Goal: Transaction & Acquisition: Purchase product/service

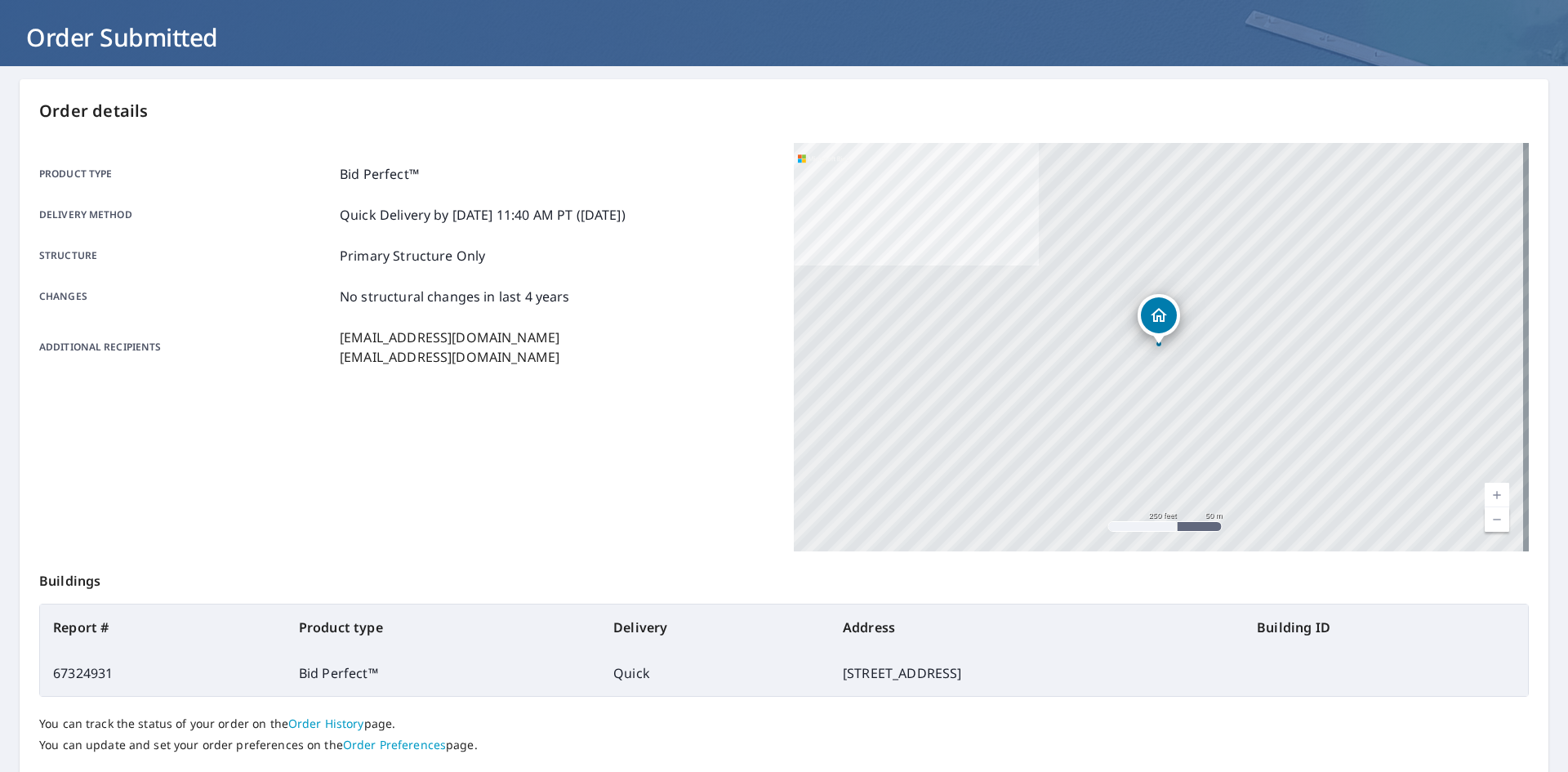
scroll to position [189, 0]
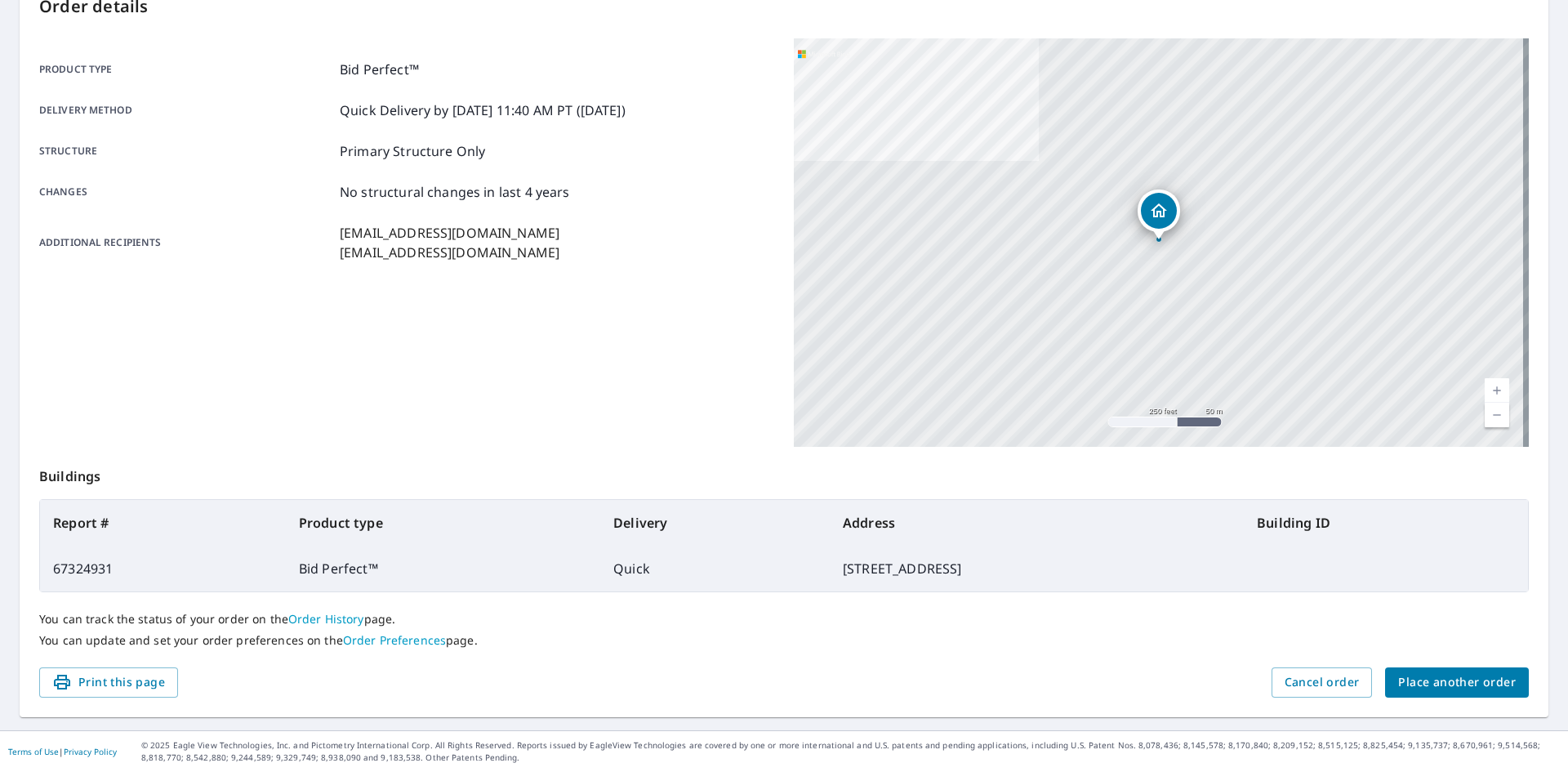
click at [1482, 694] on button "Place another order" at bounding box center [1456, 682] width 144 height 30
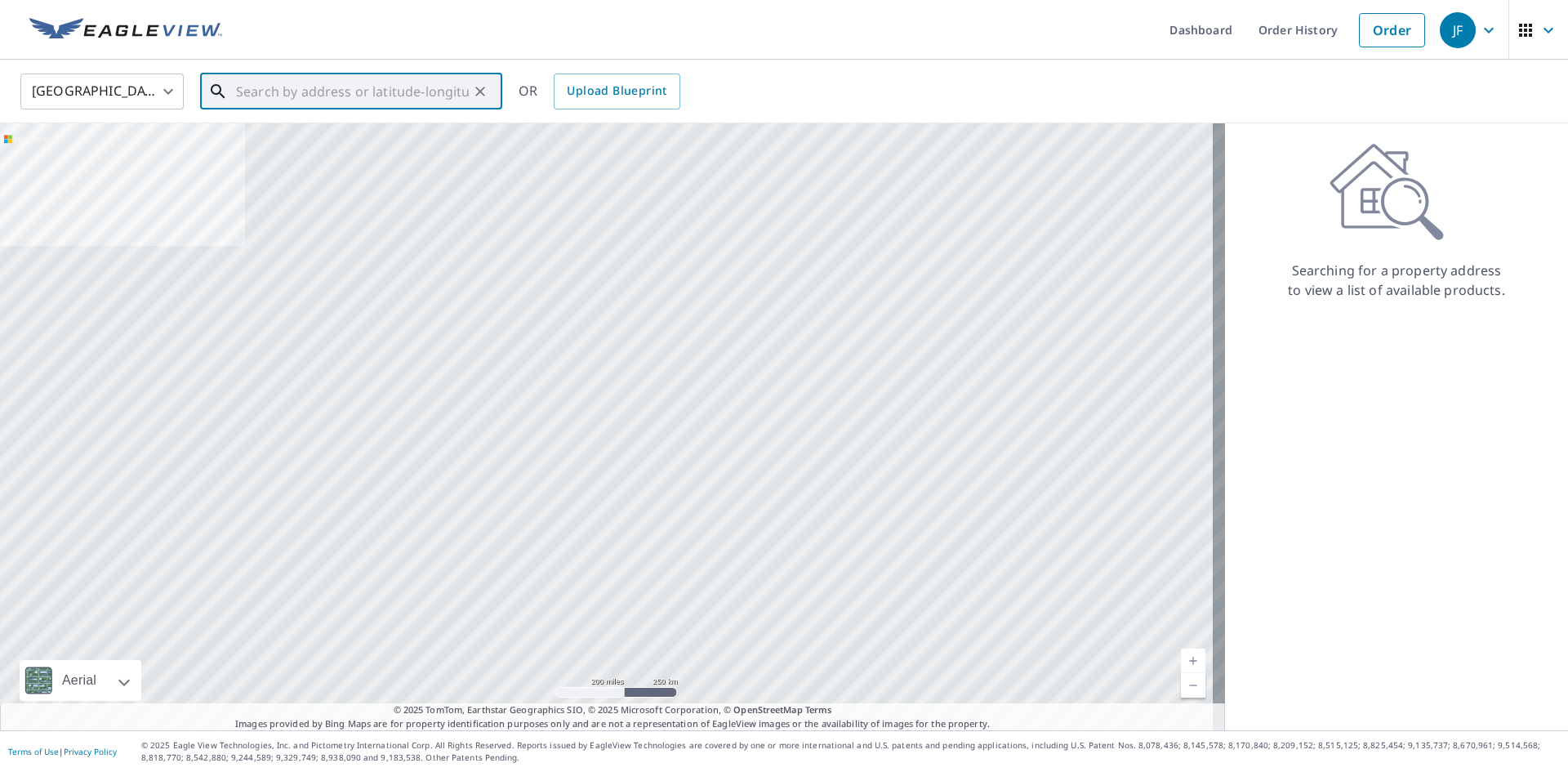
click at [300, 97] on input "text" at bounding box center [352, 91] width 233 height 46
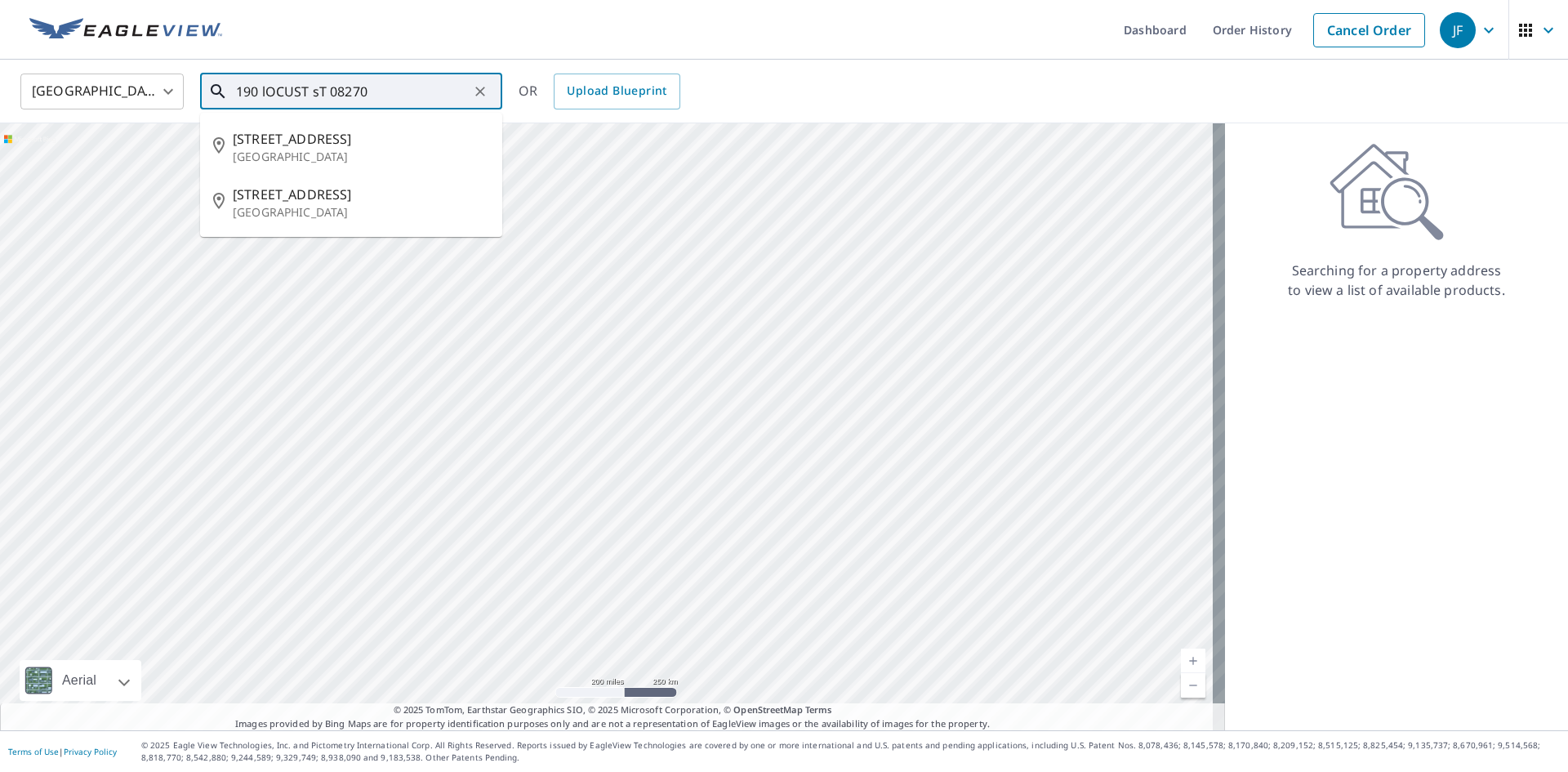
type input "190 lOCUST sT 08270"
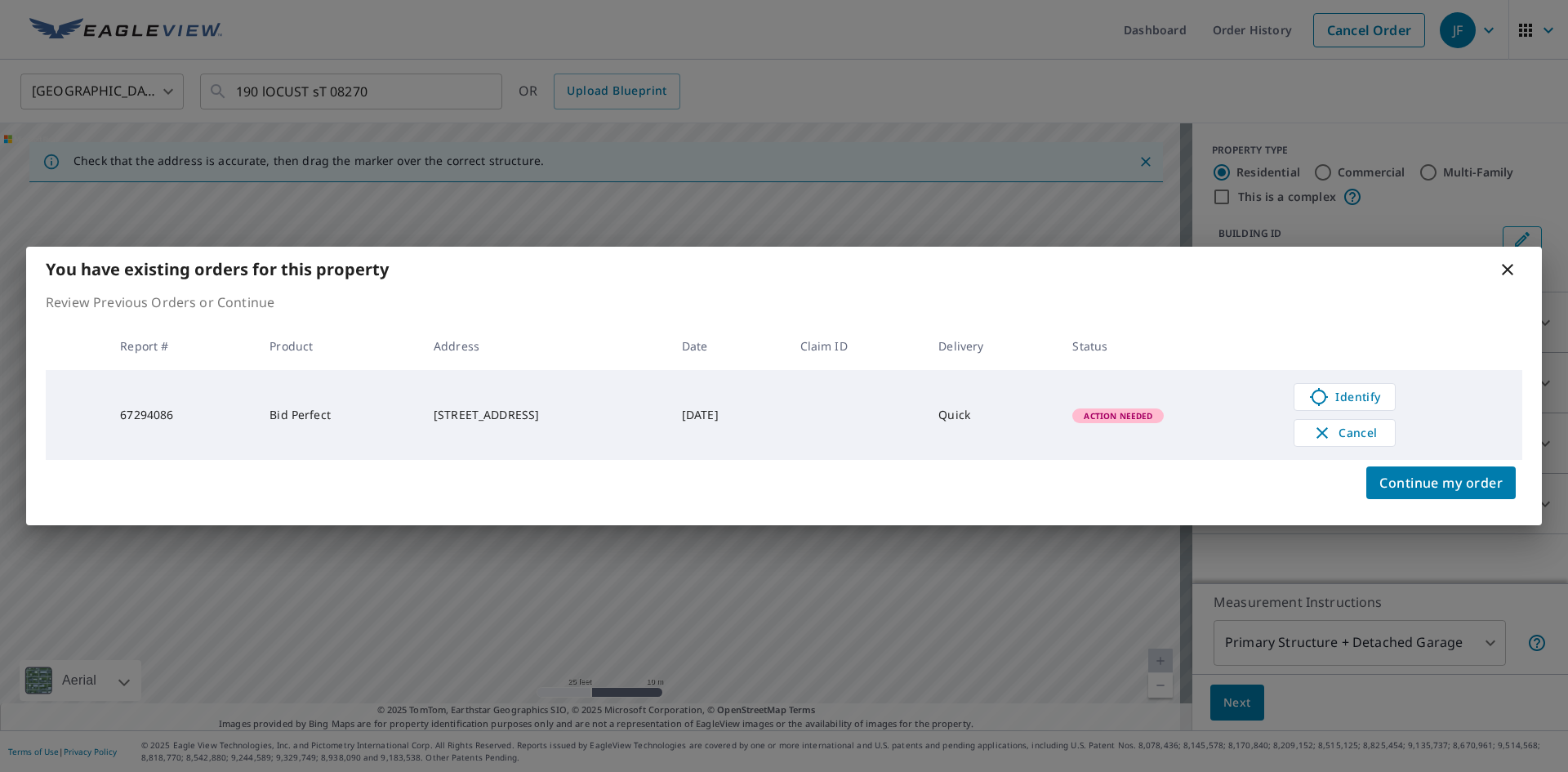
click at [1509, 269] on icon at bounding box center [1507, 269] width 20 height 20
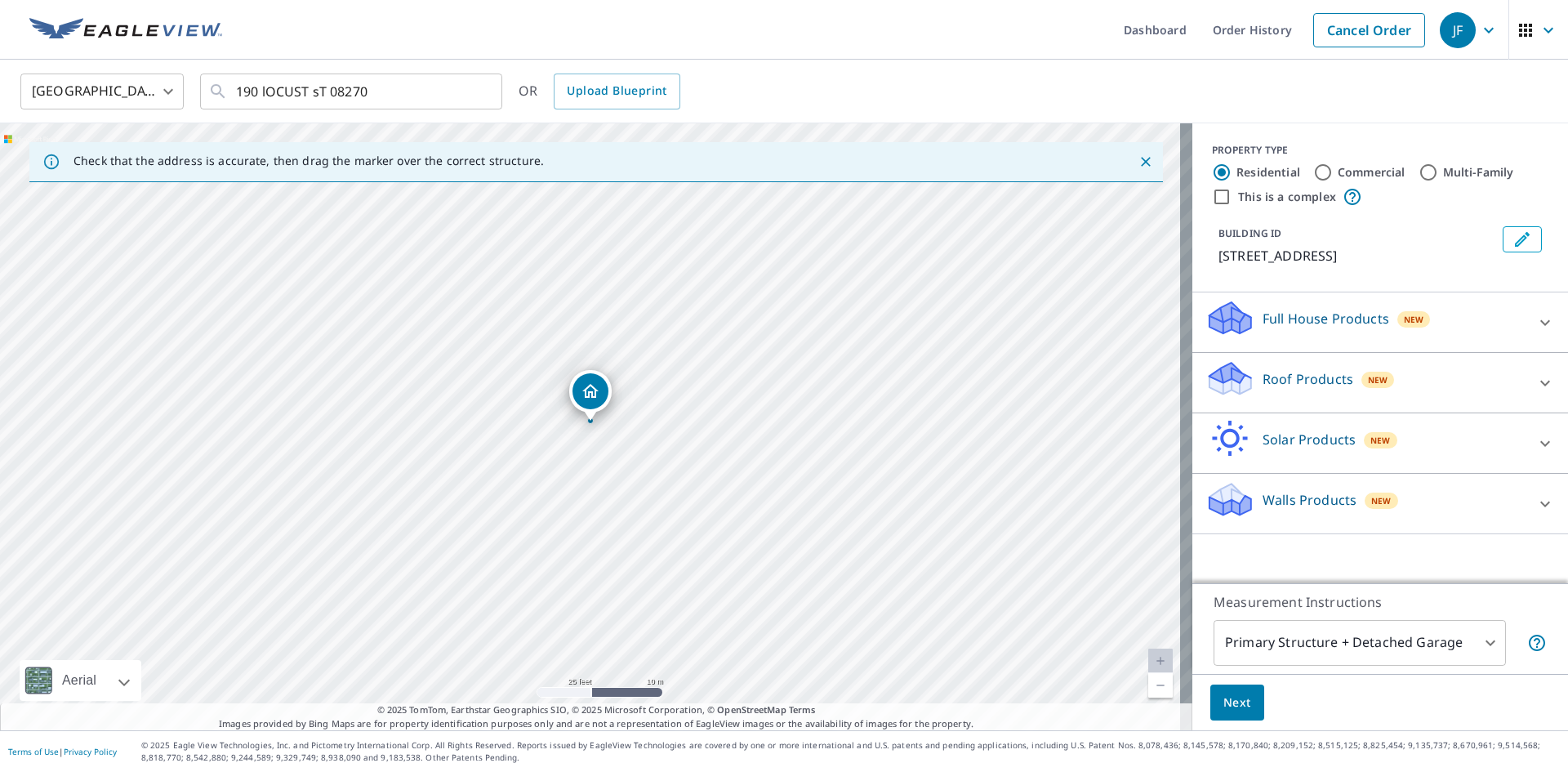
click at [588, 394] on icon "Dropped pin, building 1, Residential property, 190 Locust St Woodbine, NJ 08270" at bounding box center [590, 390] width 16 height 14
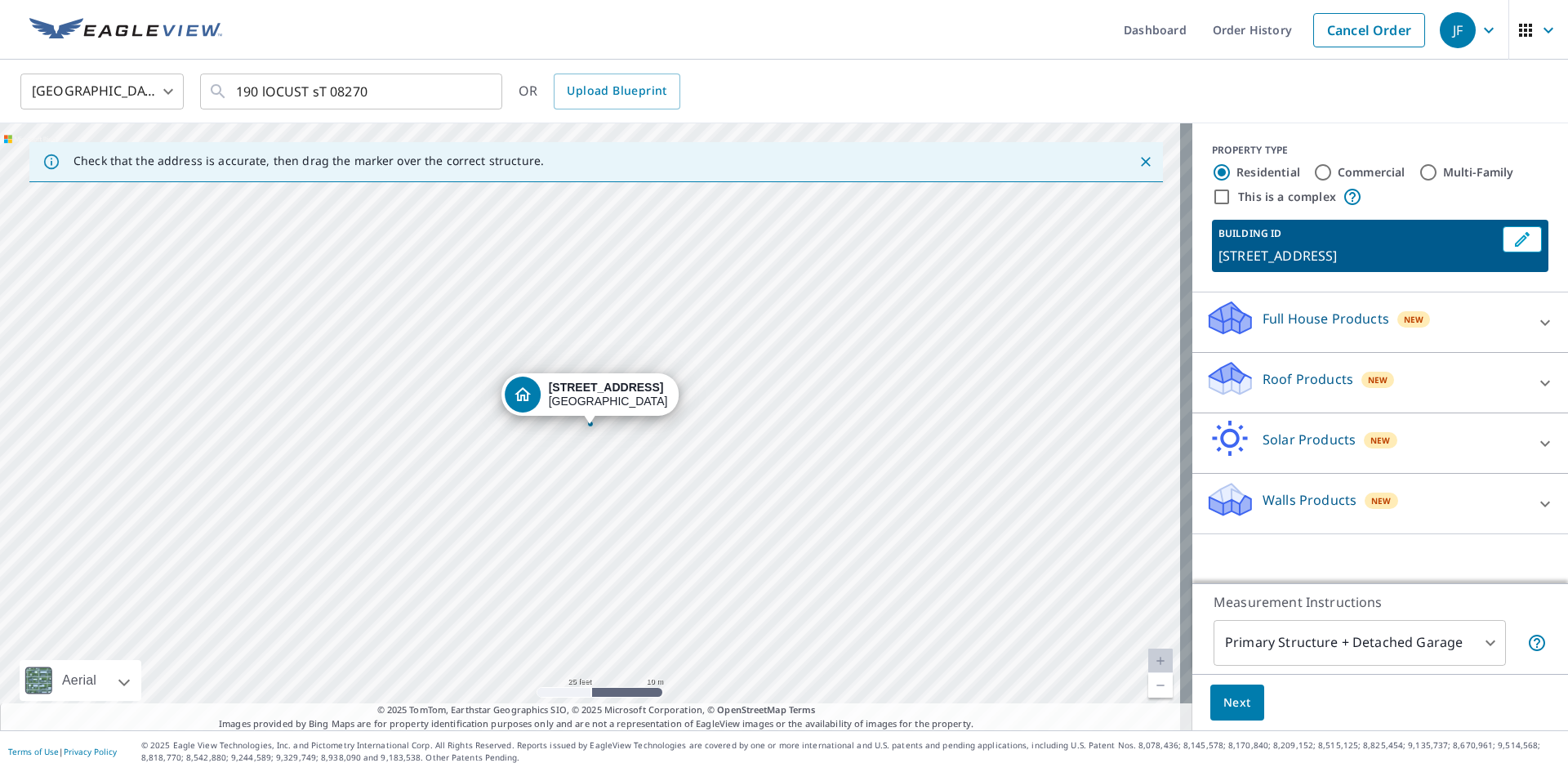
click at [1298, 384] on p "Roof Products" at bounding box center [1308, 378] width 90 height 20
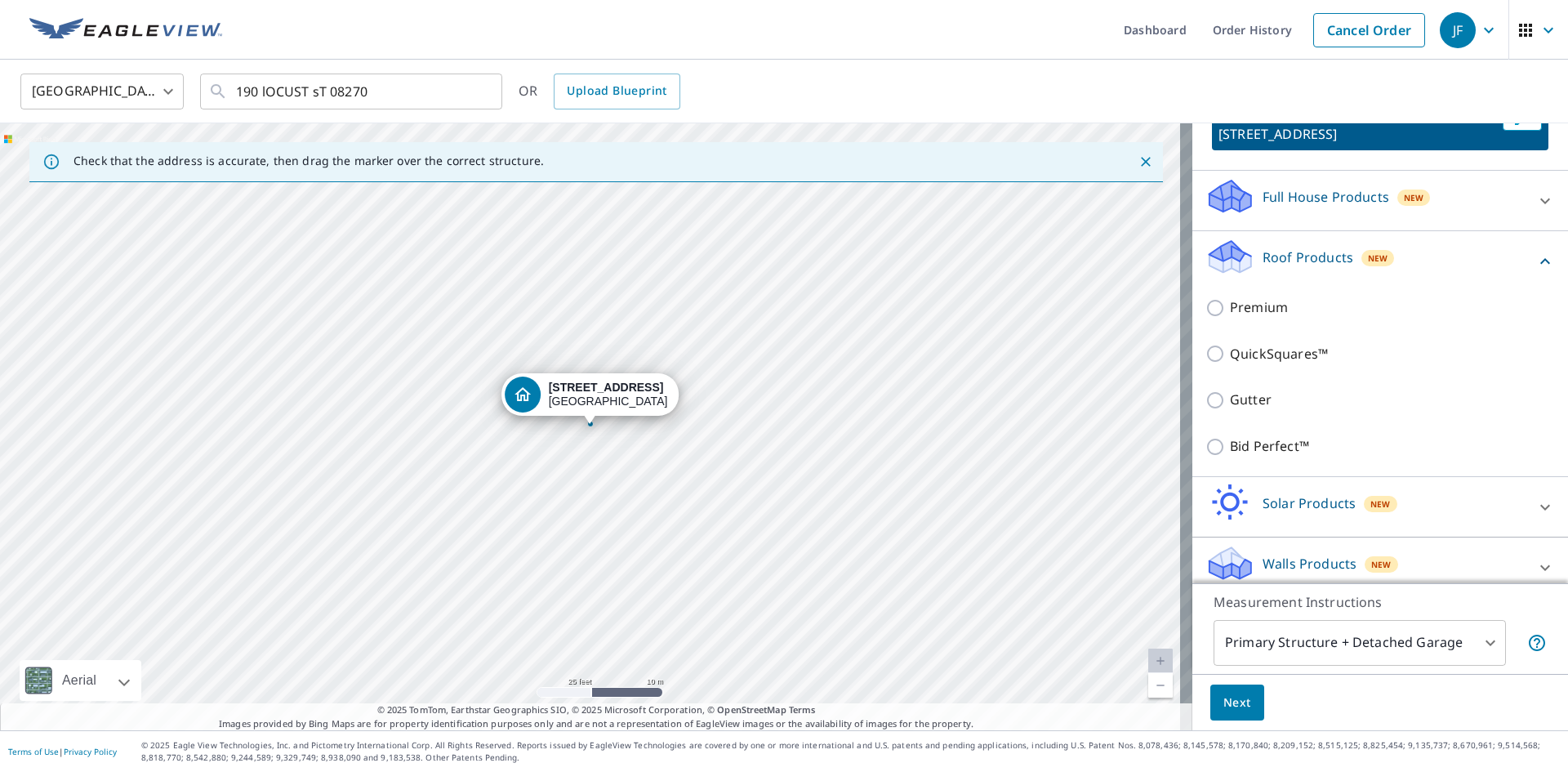
scroll to position [132, 0]
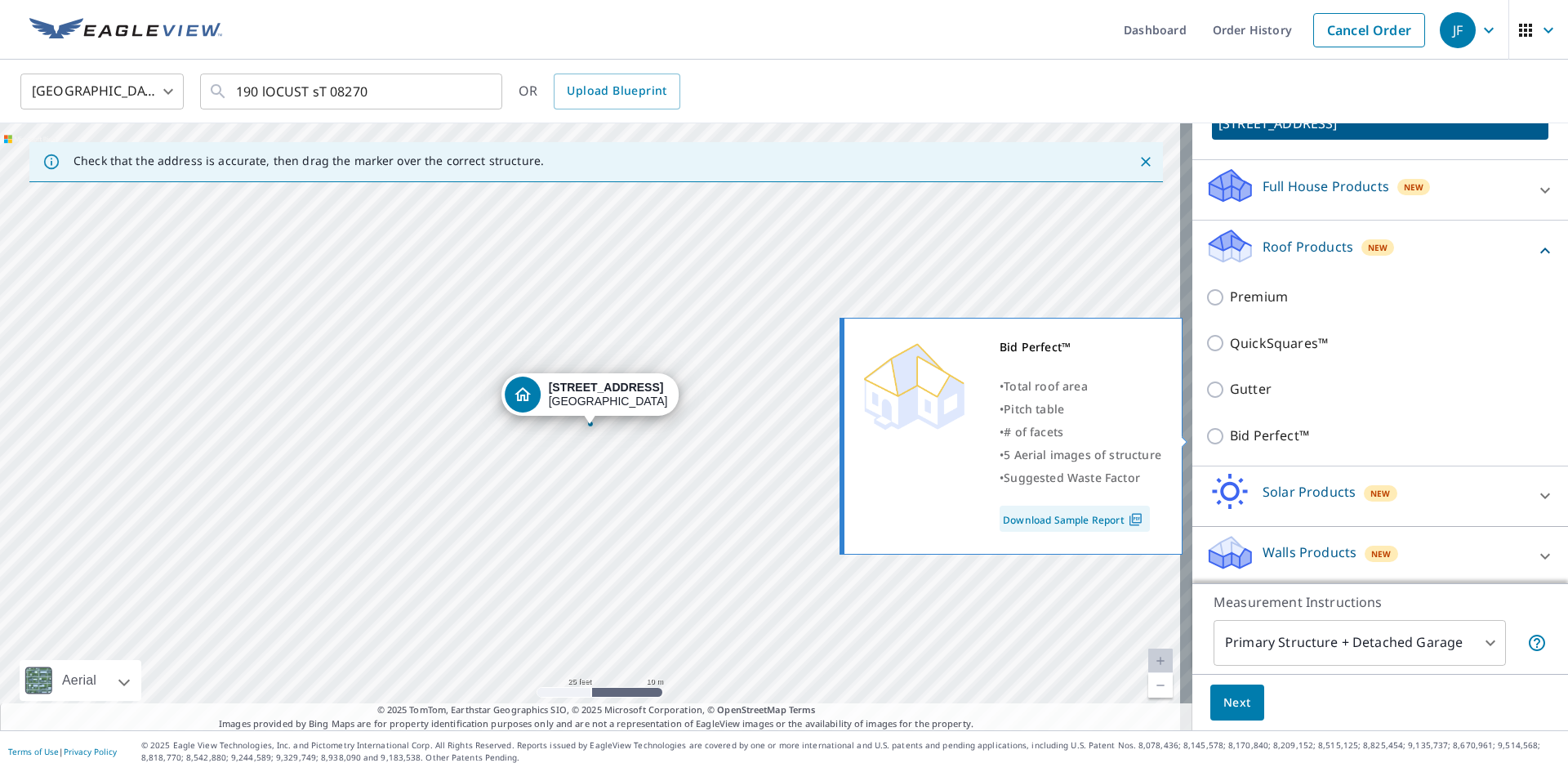
click at [1250, 427] on p "Bid Perfect™" at bounding box center [1269, 435] width 79 height 20
click at [1230, 427] on input "Bid Perfect™" at bounding box center [1217, 435] width 25 height 20
checkbox input "true"
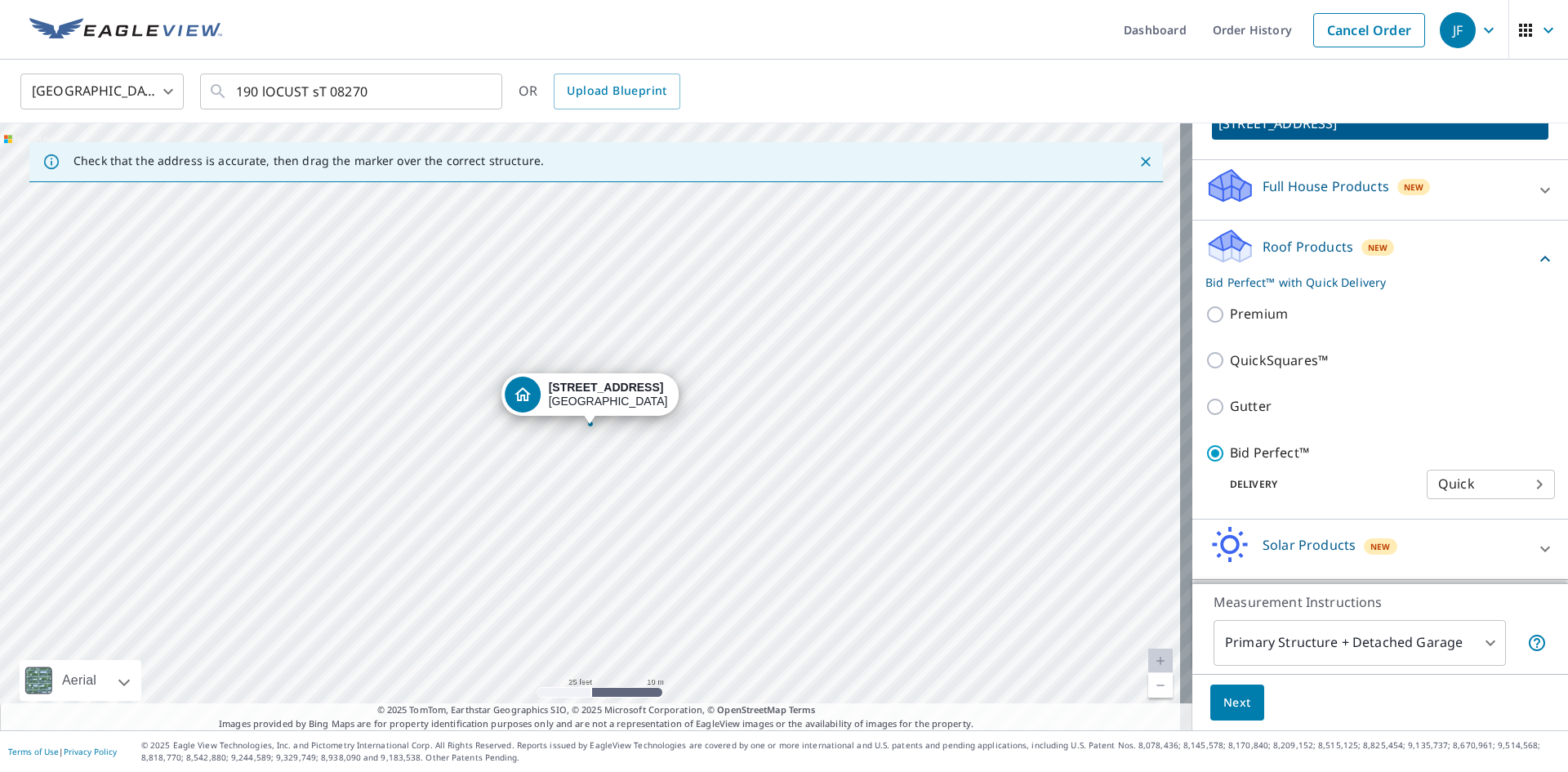
click at [1294, 648] on body "JF JF Dashboard Order History Cancel Order JF United States US ​ 190 lOCUST sT …" at bounding box center [784, 386] width 1568 height 772
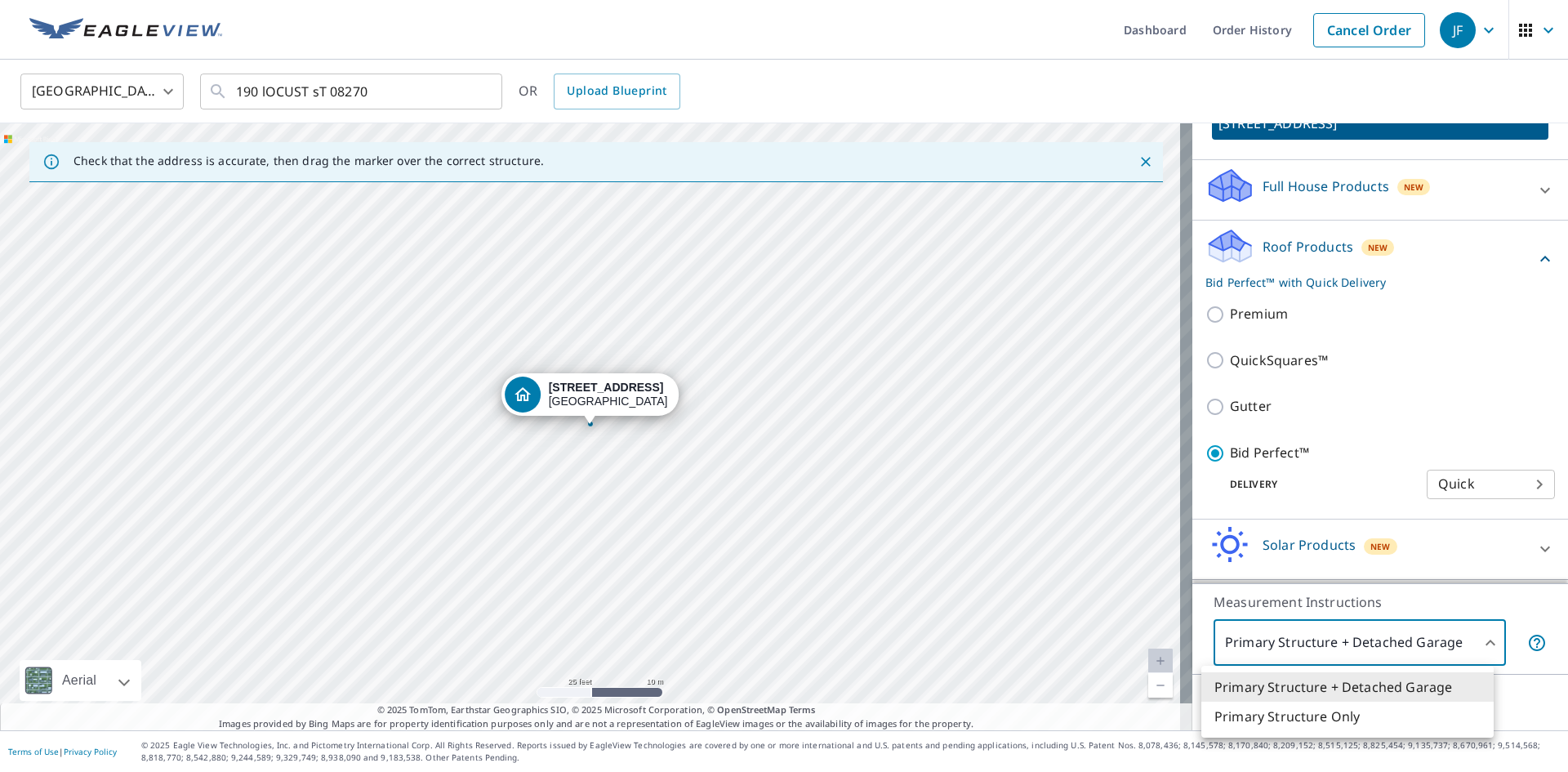
click at [1268, 712] on li "Primary Structure Only" at bounding box center [1347, 716] width 292 height 29
type input "2"
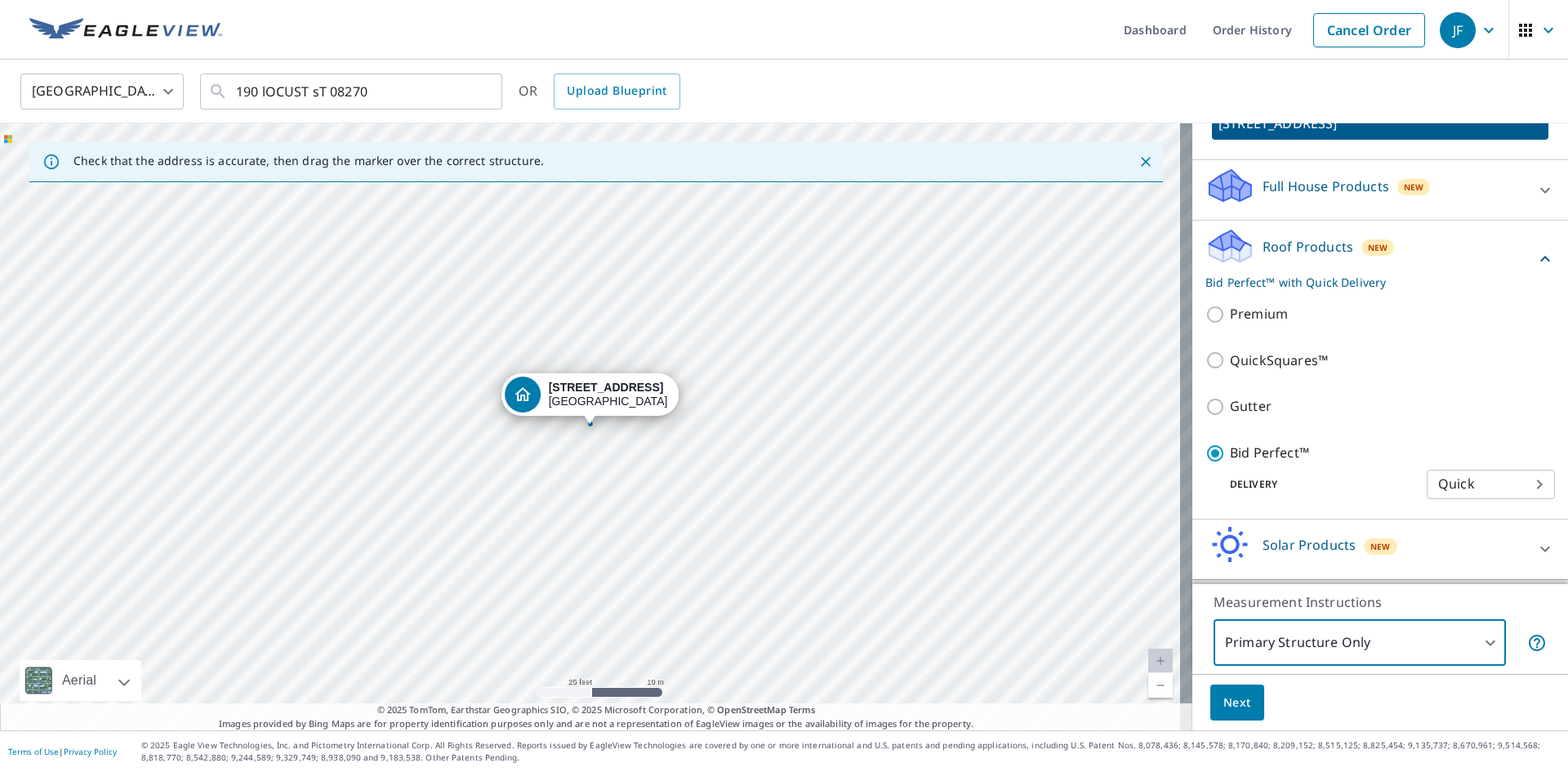
click at [1245, 699] on button "Next" at bounding box center [1237, 702] width 54 height 37
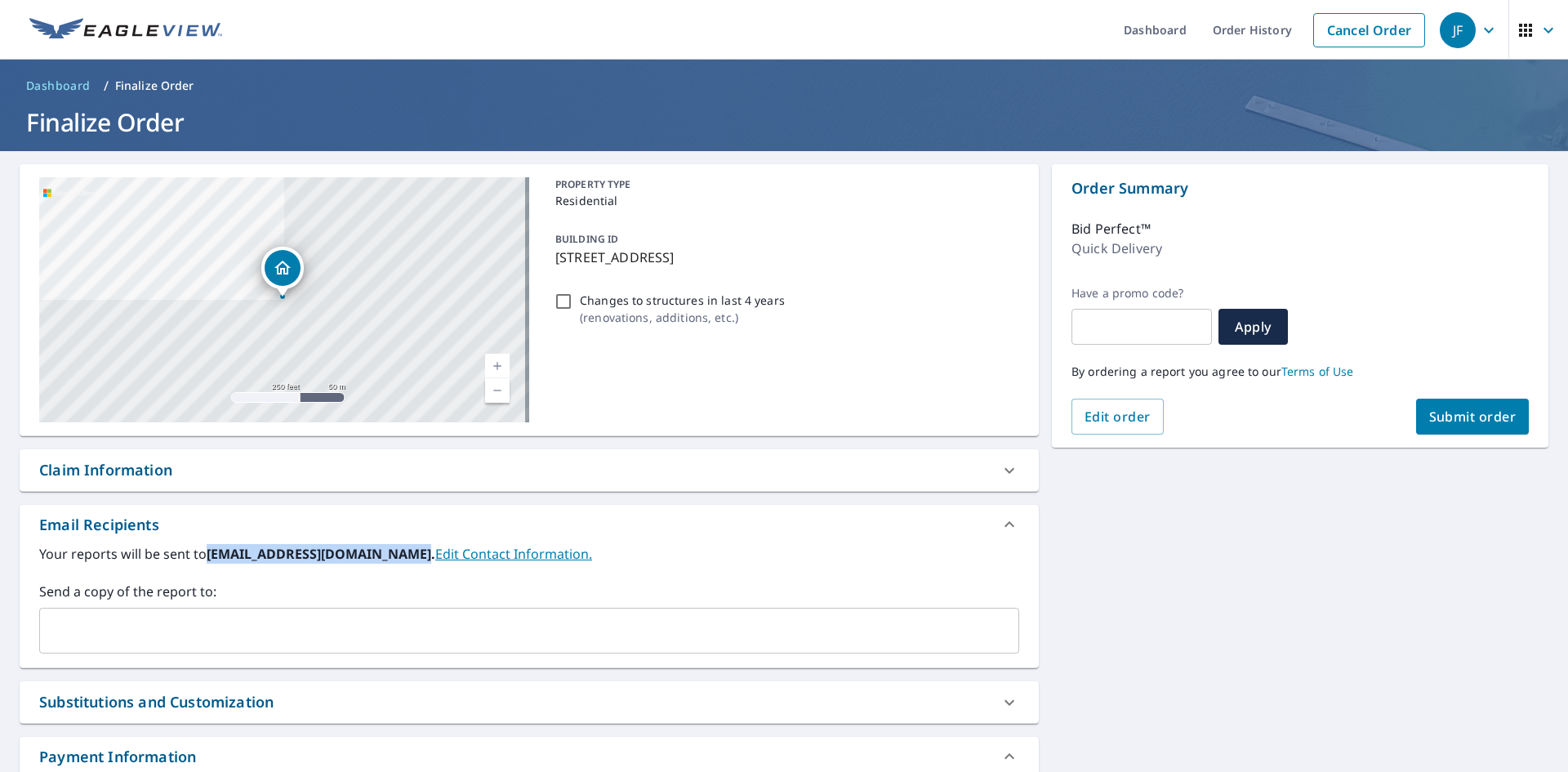
drag, startPoint x: 210, startPoint y: 553, endPoint x: 402, endPoint y: 553, distance: 192.0
click at [402, 553] on b "leads@greenstarexteriors.com." at bounding box center [320, 553] width 228 height 18
click at [351, 627] on input "text" at bounding box center [517, 631] width 941 height 31
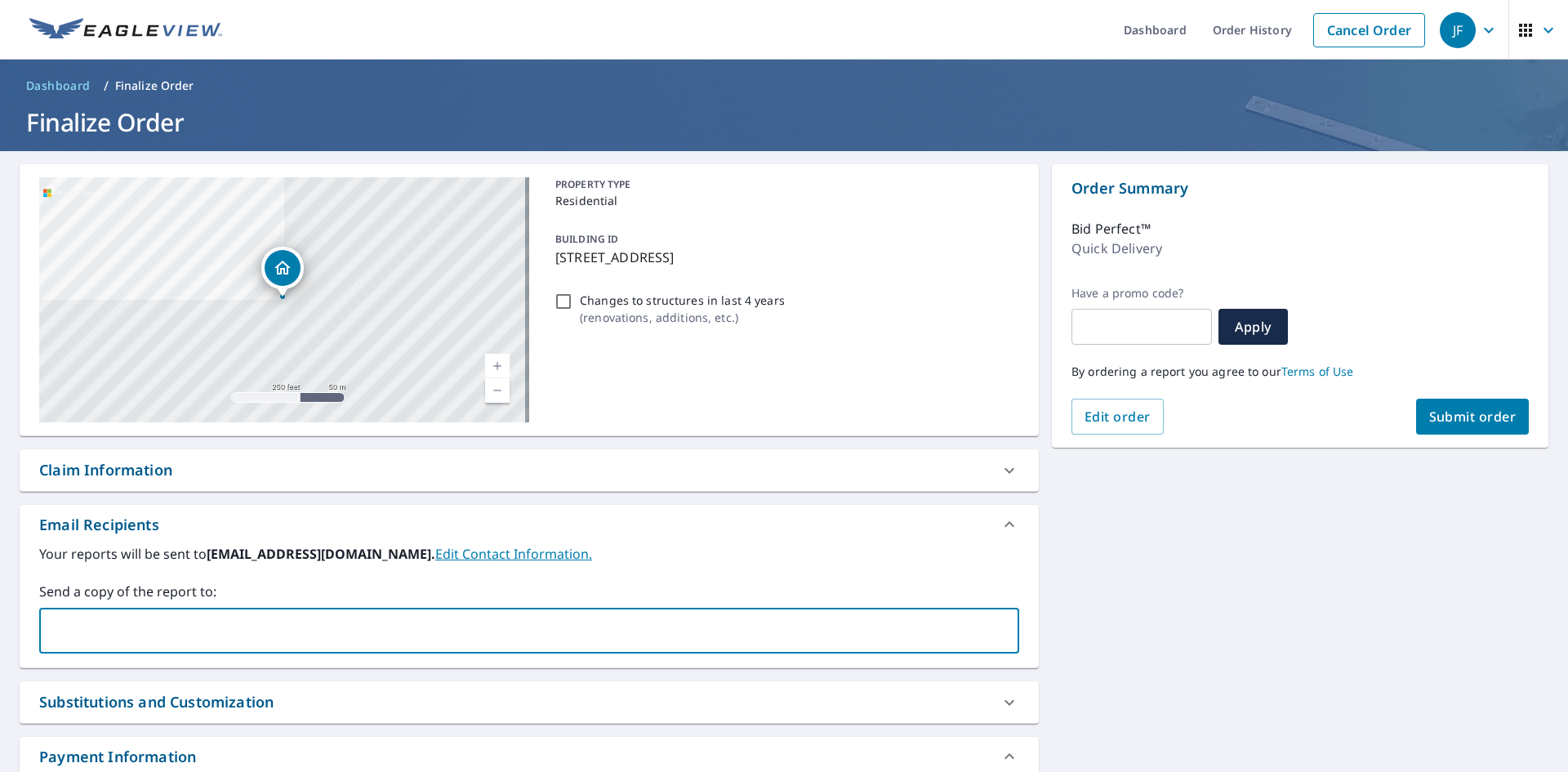
paste input "leads@greenstarexteriors.com"
type input "leads@greenstarexteriors.com"
click at [337, 567] on div "Your reports will be sent to leads@greenstarexteriors.com. Edit Contact Informa…" at bounding box center [529, 598] width 980 height 109
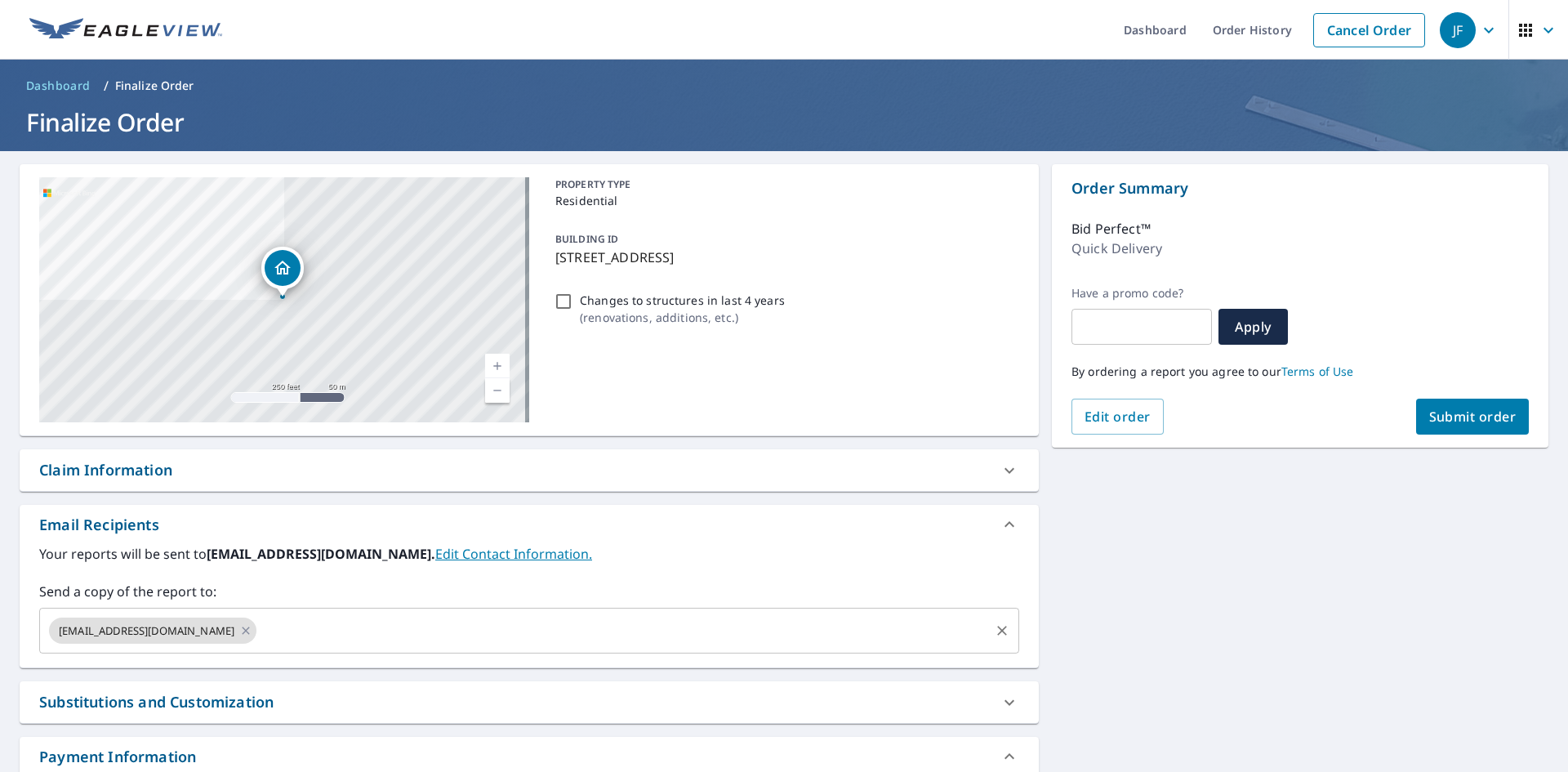
click at [330, 631] on input "text" at bounding box center [623, 631] width 729 height 31
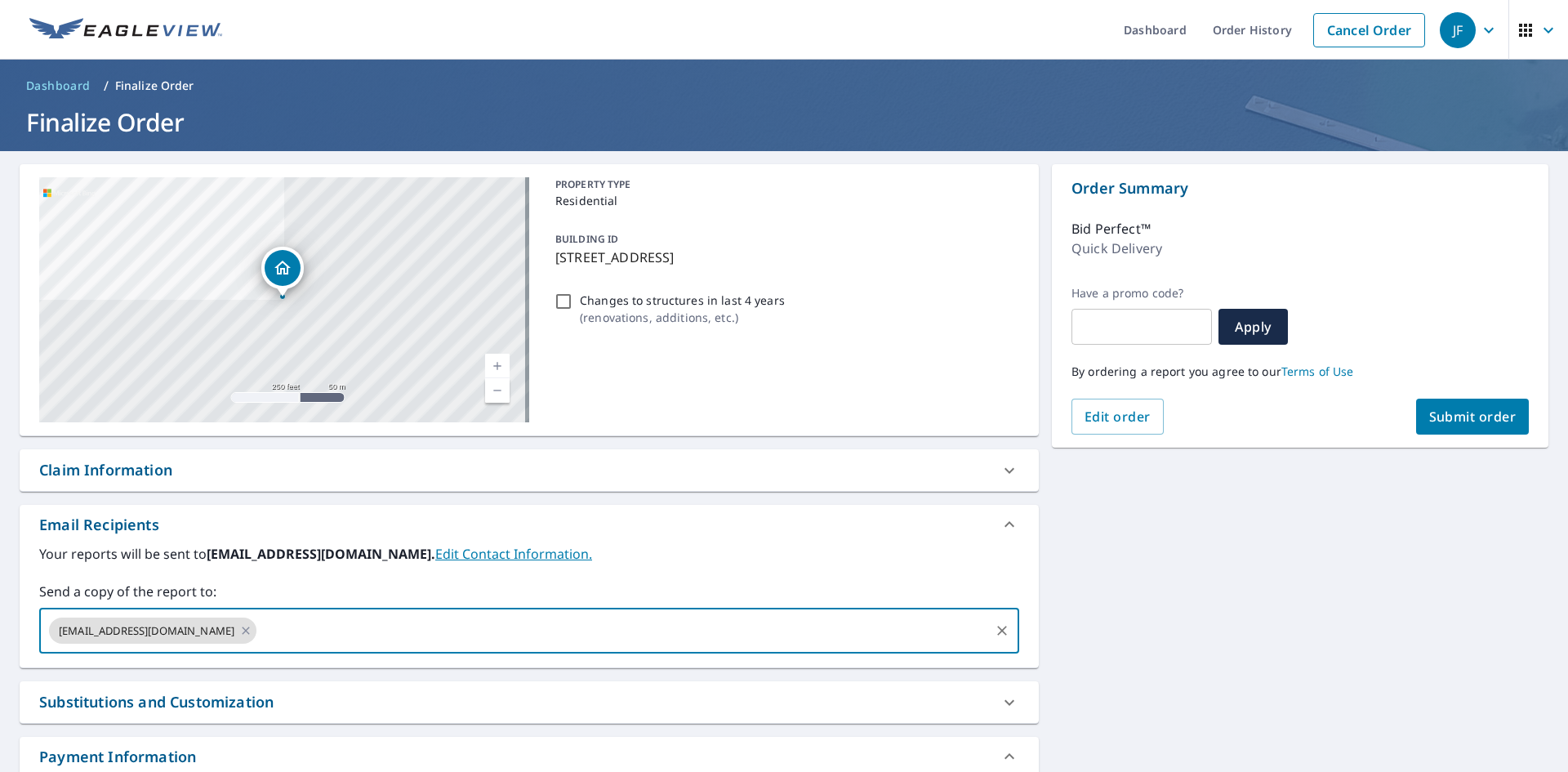
paste input "egendron@greenstarexteriors.com"
type input "egendron@greenstarexteriors.com"
click at [323, 590] on label "Send a copy of the report to:" at bounding box center [529, 591] width 980 height 20
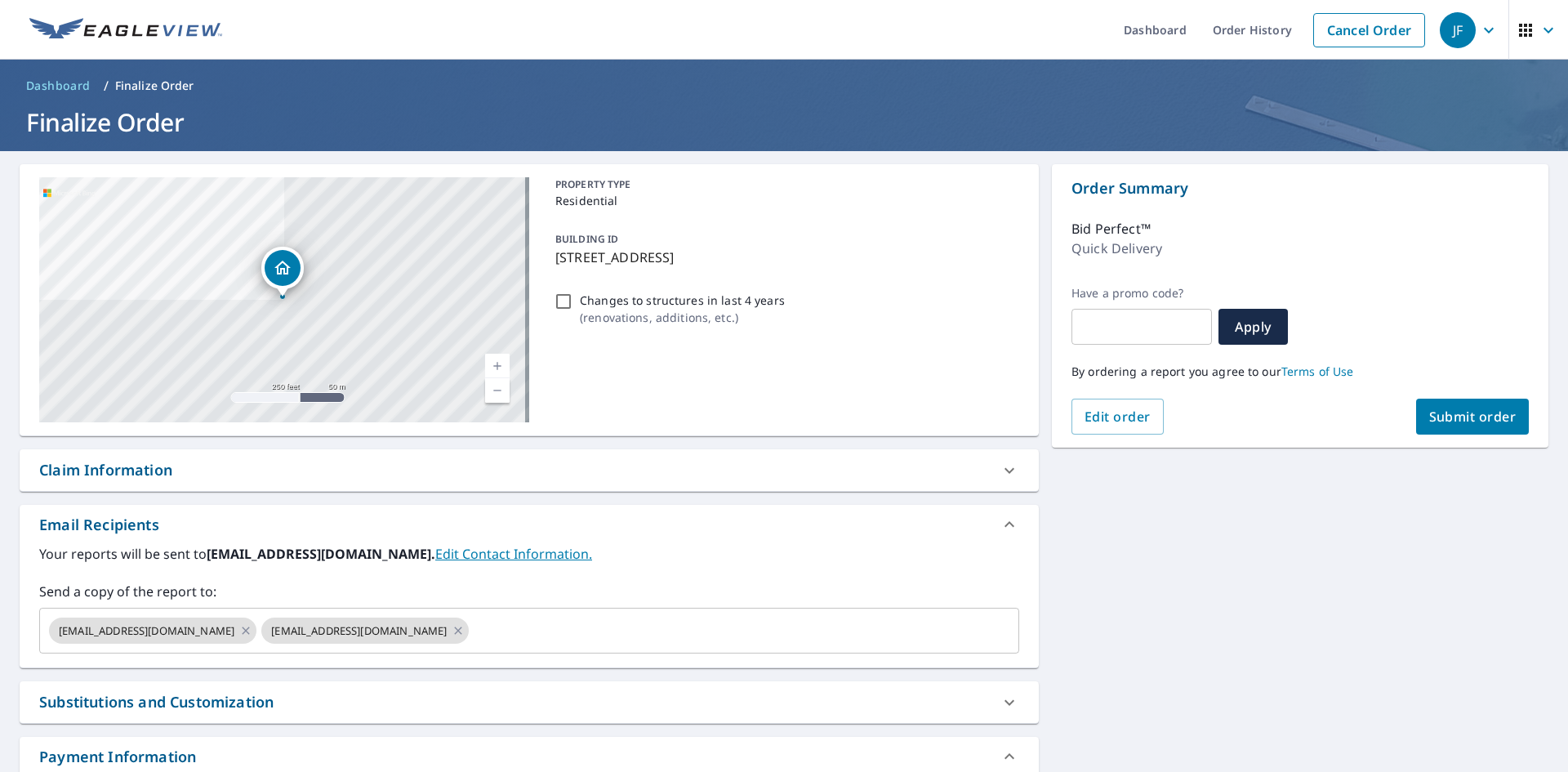
click at [1471, 411] on span "Submit order" at bounding box center [1473, 416] width 88 height 18
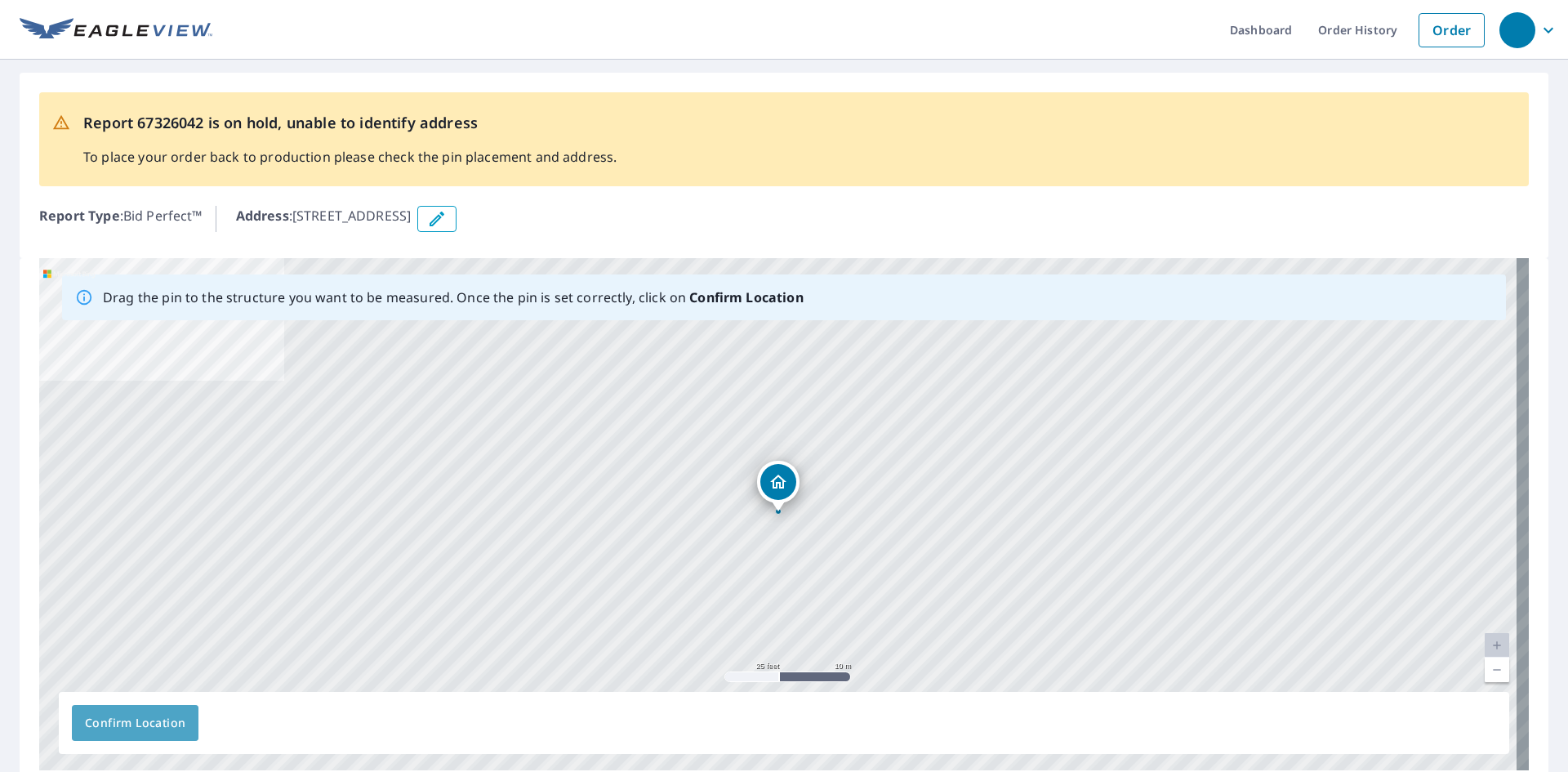
click at [178, 724] on span "Confirm Location" at bounding box center [135, 723] width 101 height 20
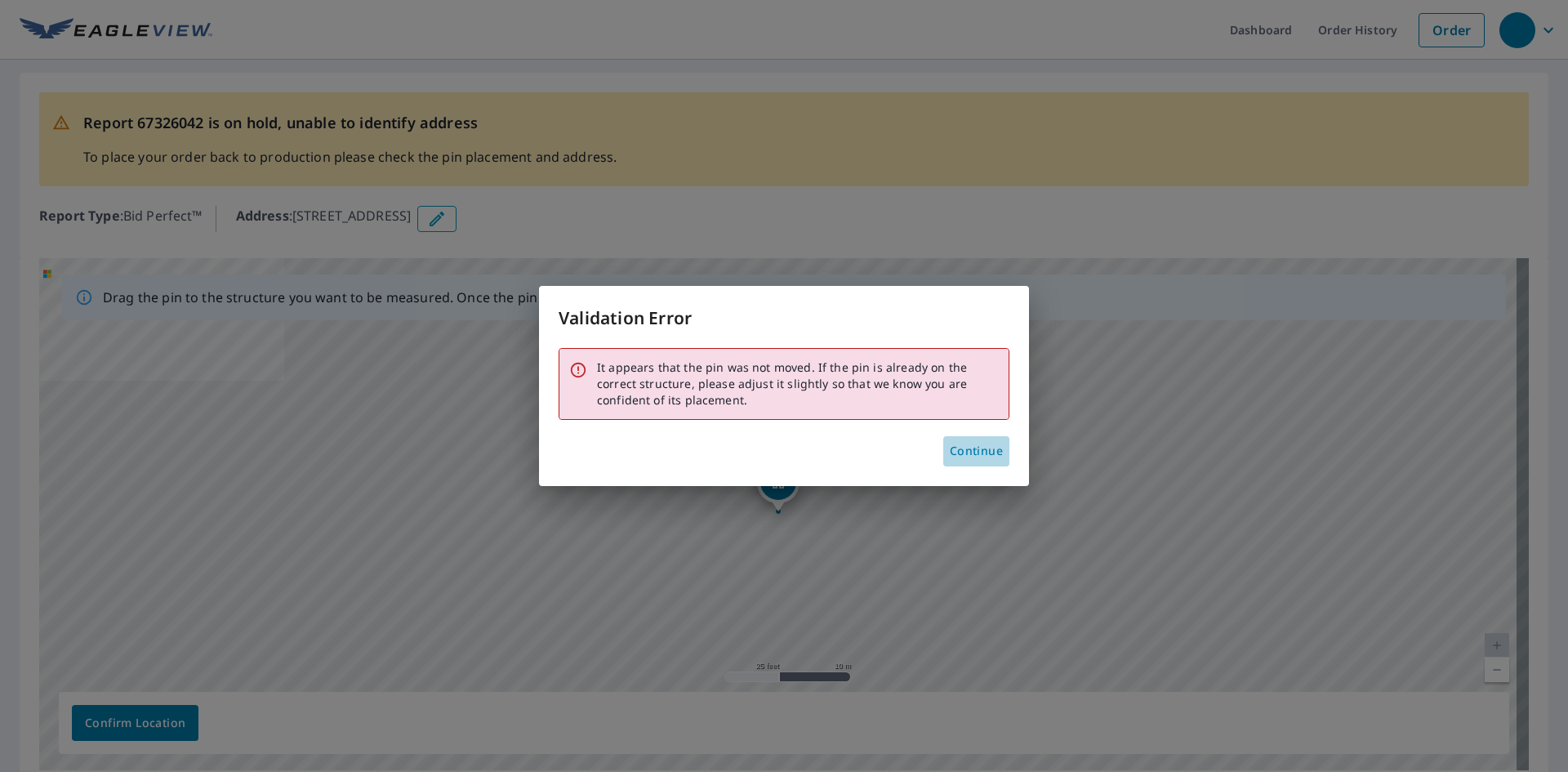
click at [983, 446] on span "Continue" at bounding box center [976, 451] width 53 height 20
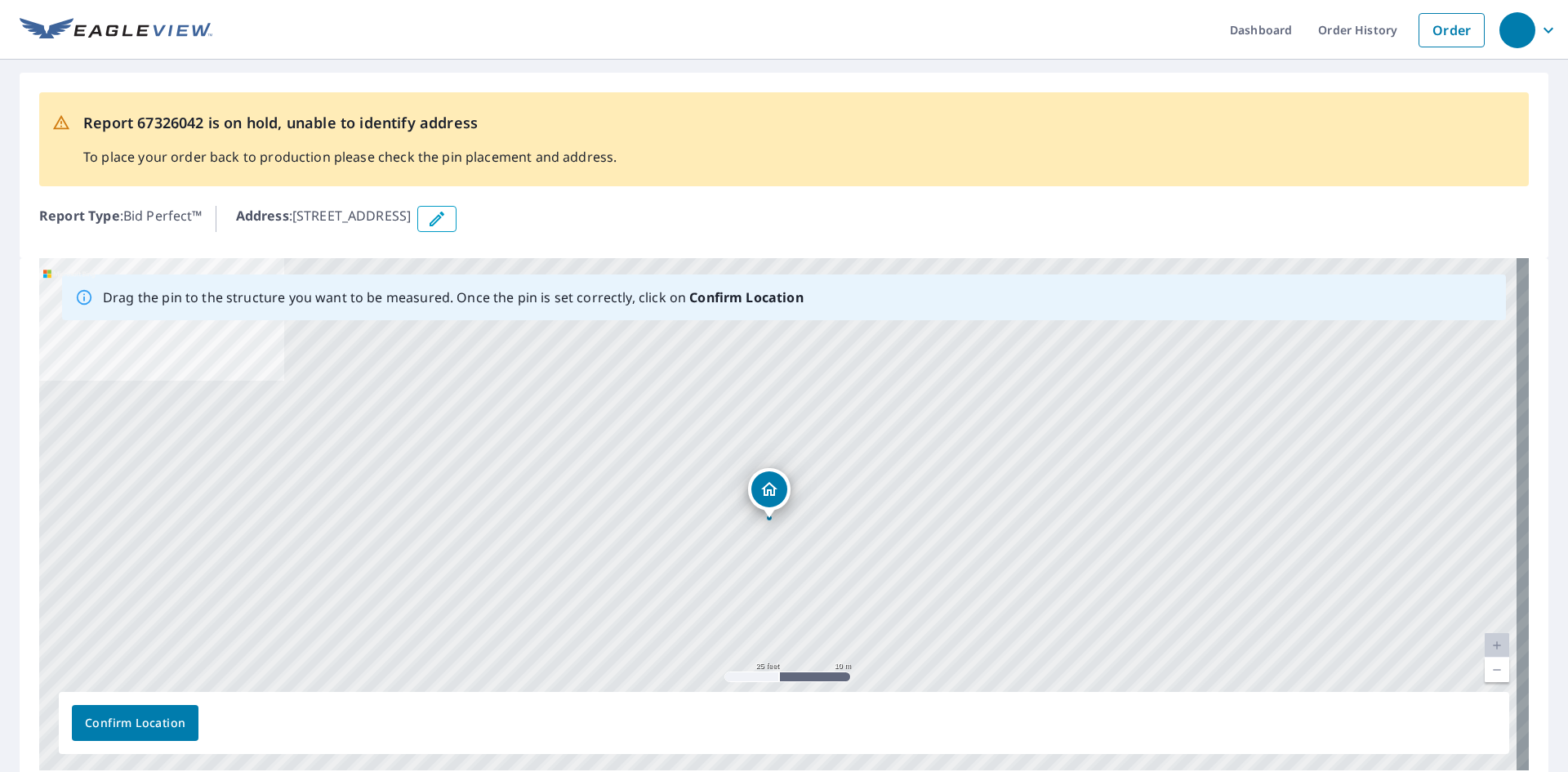
drag, startPoint x: 778, startPoint y: 485, endPoint x: 766, endPoint y: 493, distance: 14.4
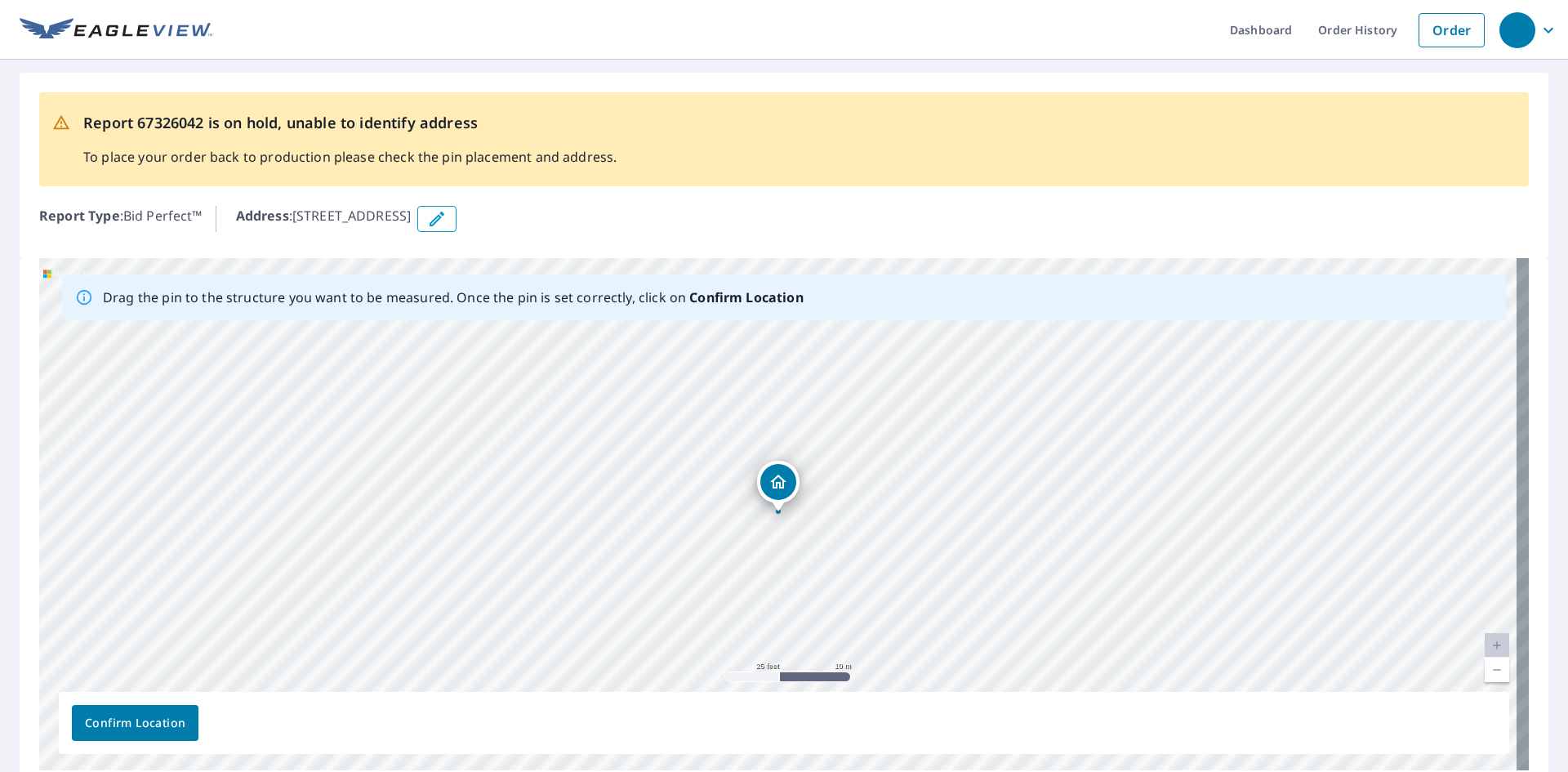
click at [149, 715] on span "Confirm Location" at bounding box center [135, 723] width 101 height 20
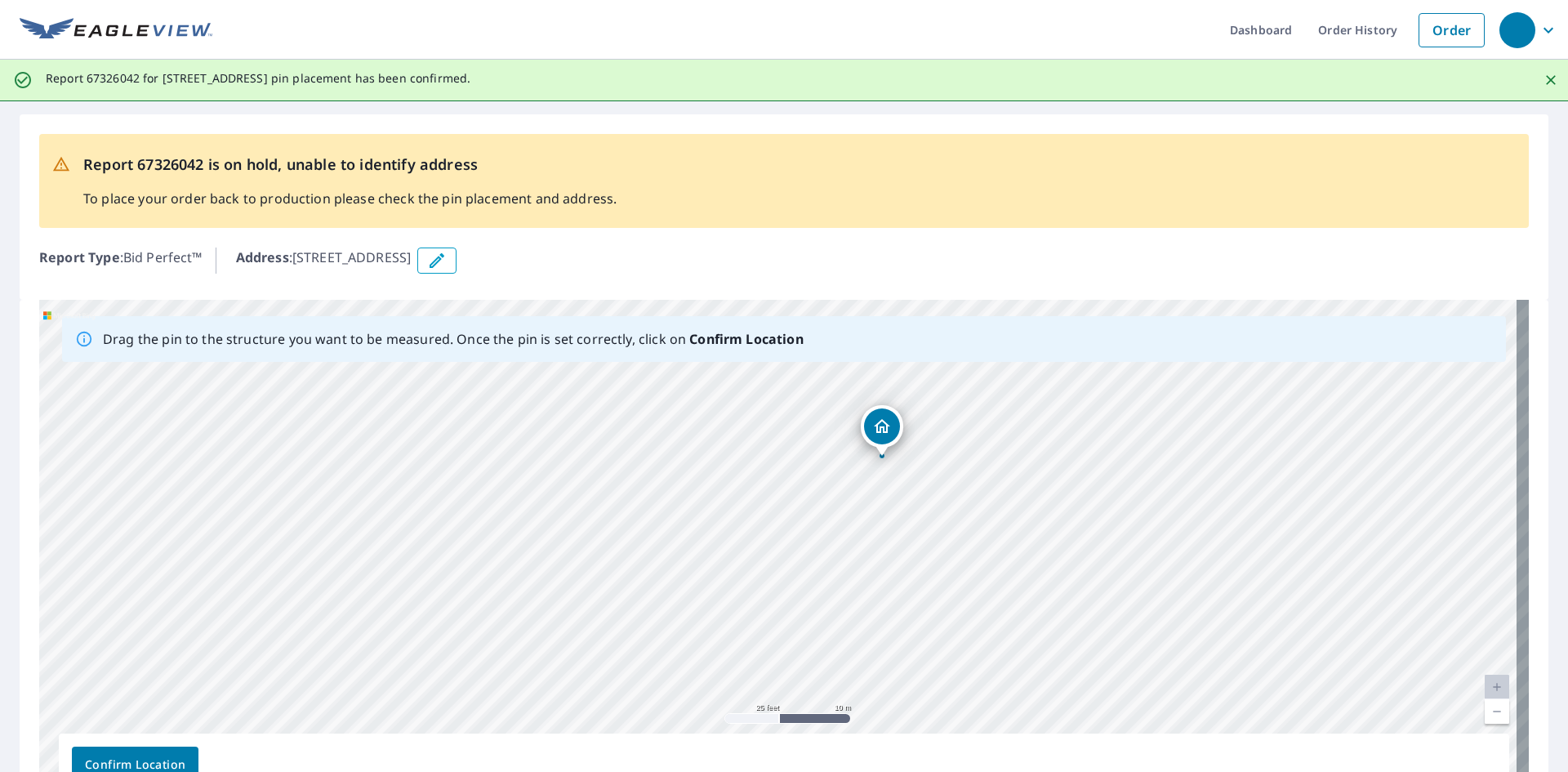
click at [137, 753] on button "Confirm Location" at bounding box center [135, 764] width 127 height 36
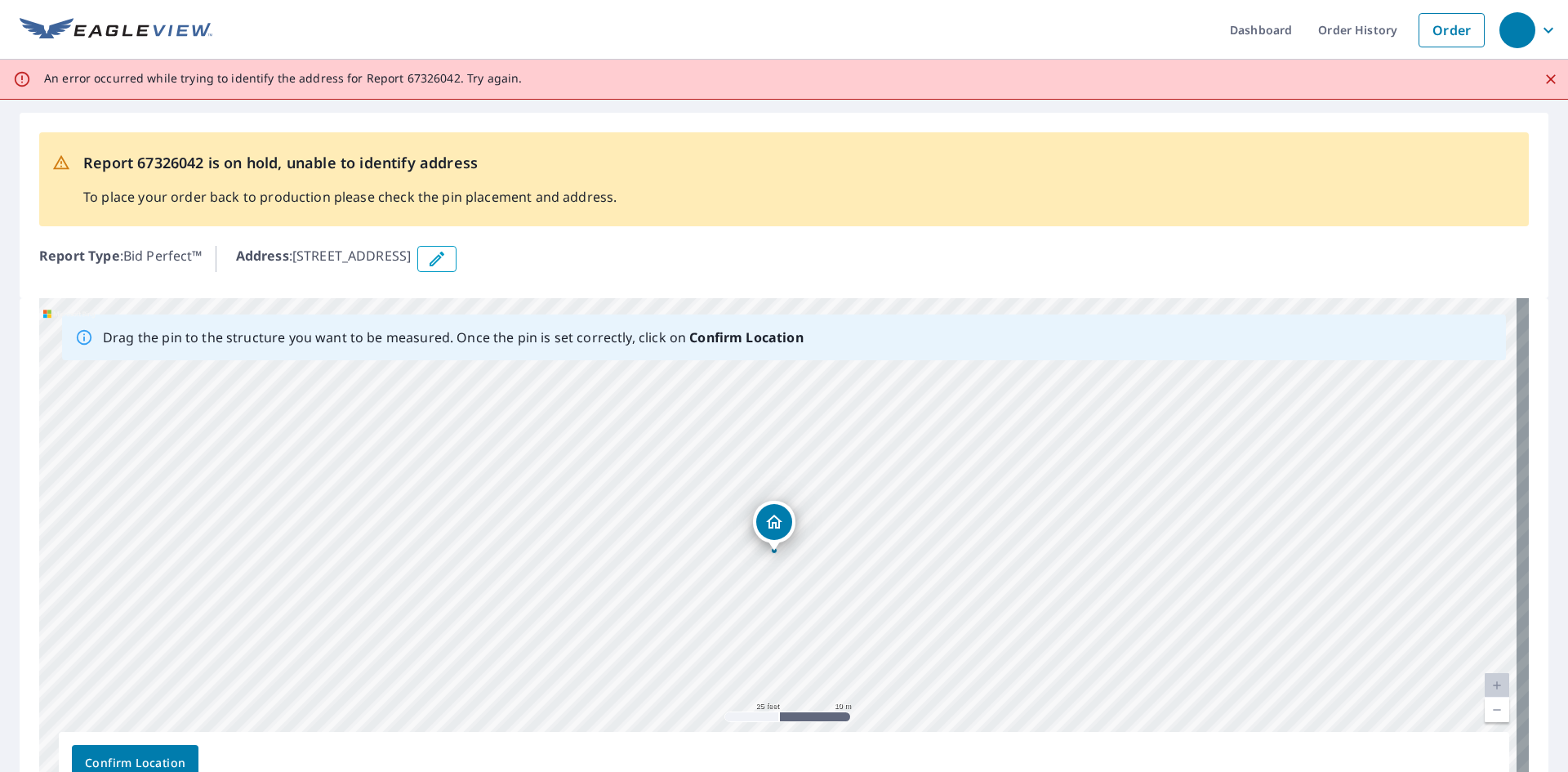
click at [775, 524] on div "[STREET_ADDRESS]" at bounding box center [784, 554] width 1490 height 512
click at [166, 747] on button "Confirm Location" at bounding box center [135, 763] width 127 height 36
click at [104, 34] on img at bounding box center [116, 30] width 193 height 25
click at [161, 26] on img at bounding box center [116, 30] width 193 height 25
click at [160, 44] on header "Dashboard Order History Order" at bounding box center [784, 30] width 1568 height 60
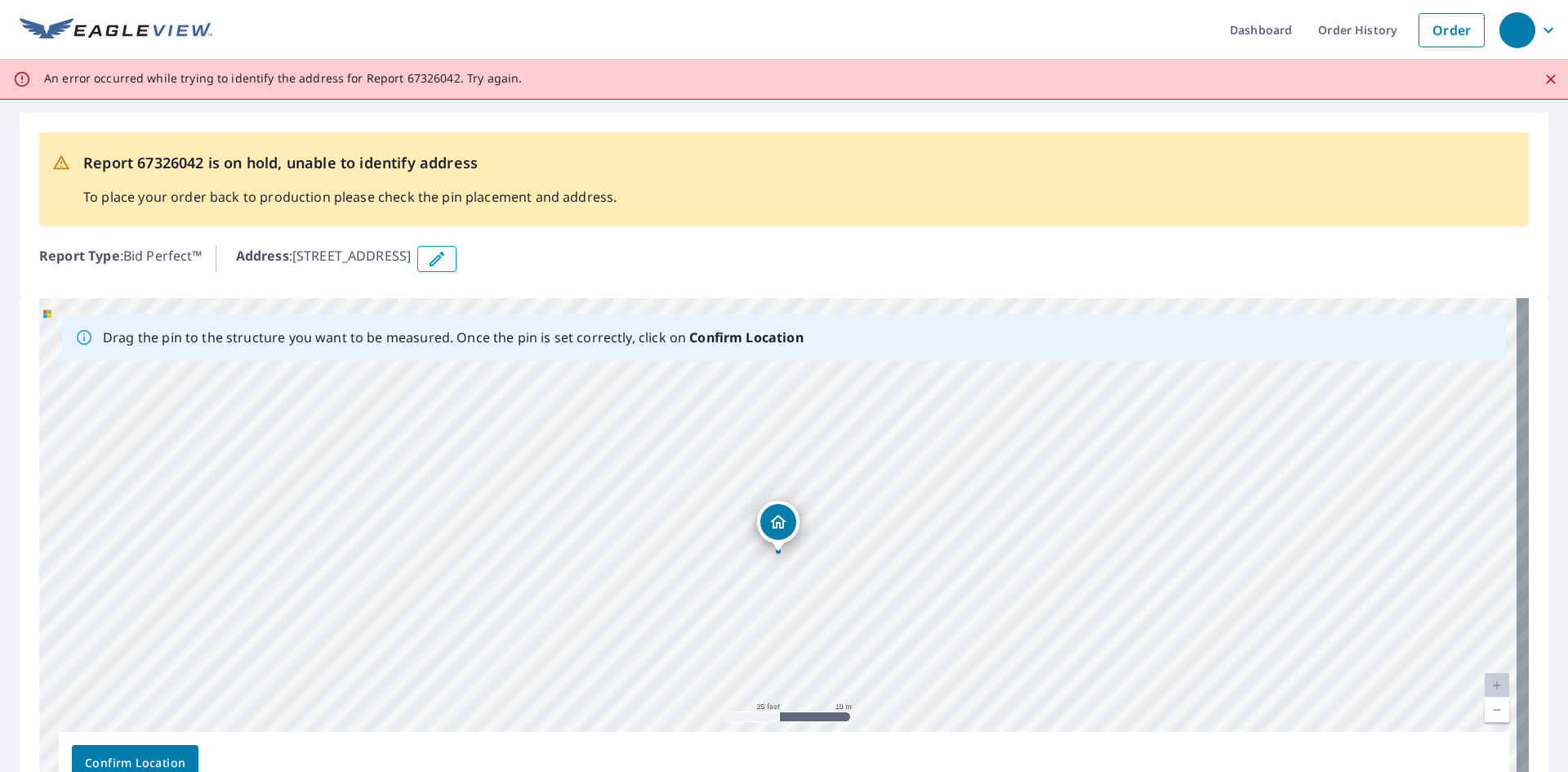
click at [160, 32] on img at bounding box center [116, 30] width 193 height 25
click at [1542, 84] on icon "Close" at bounding box center [1550, 78] width 16 height 16
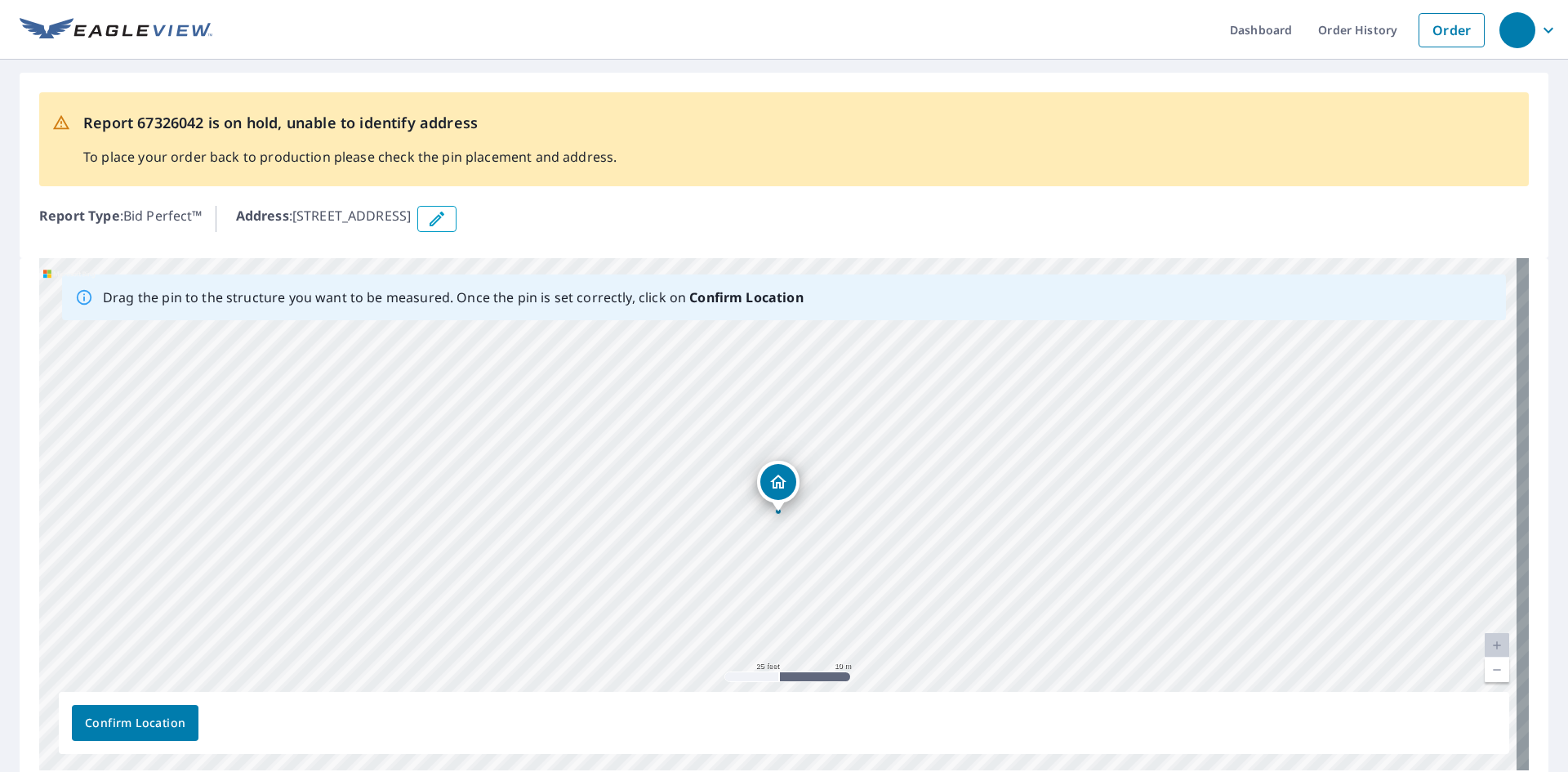
click at [153, 36] on img at bounding box center [116, 30] width 193 height 25
